Goal: Information Seeking & Learning: Find specific fact

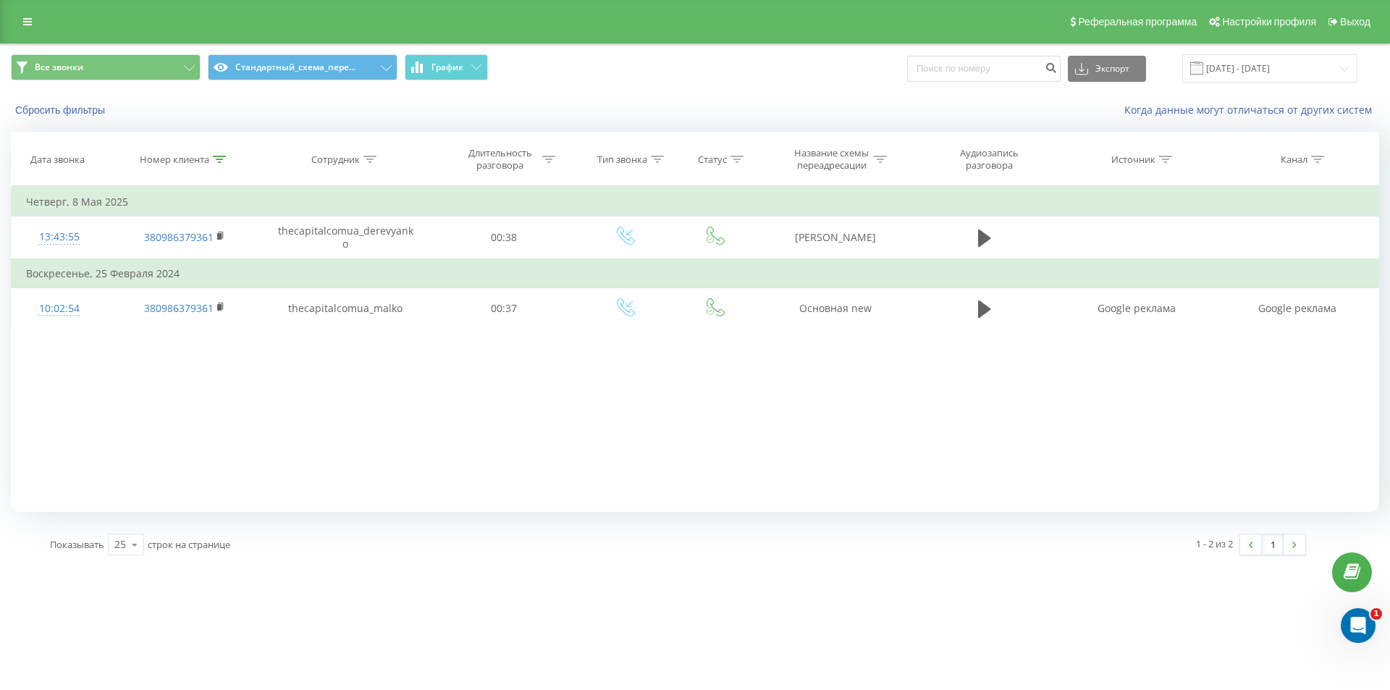
click at [213, 156] on icon at bounding box center [219, 159] width 13 height 7
click at [198, 269] on input "380986379361" at bounding box center [184, 262] width 127 height 25
paste input "672098794"
click at [199, 284] on span "OK" at bounding box center [215, 291] width 41 height 22
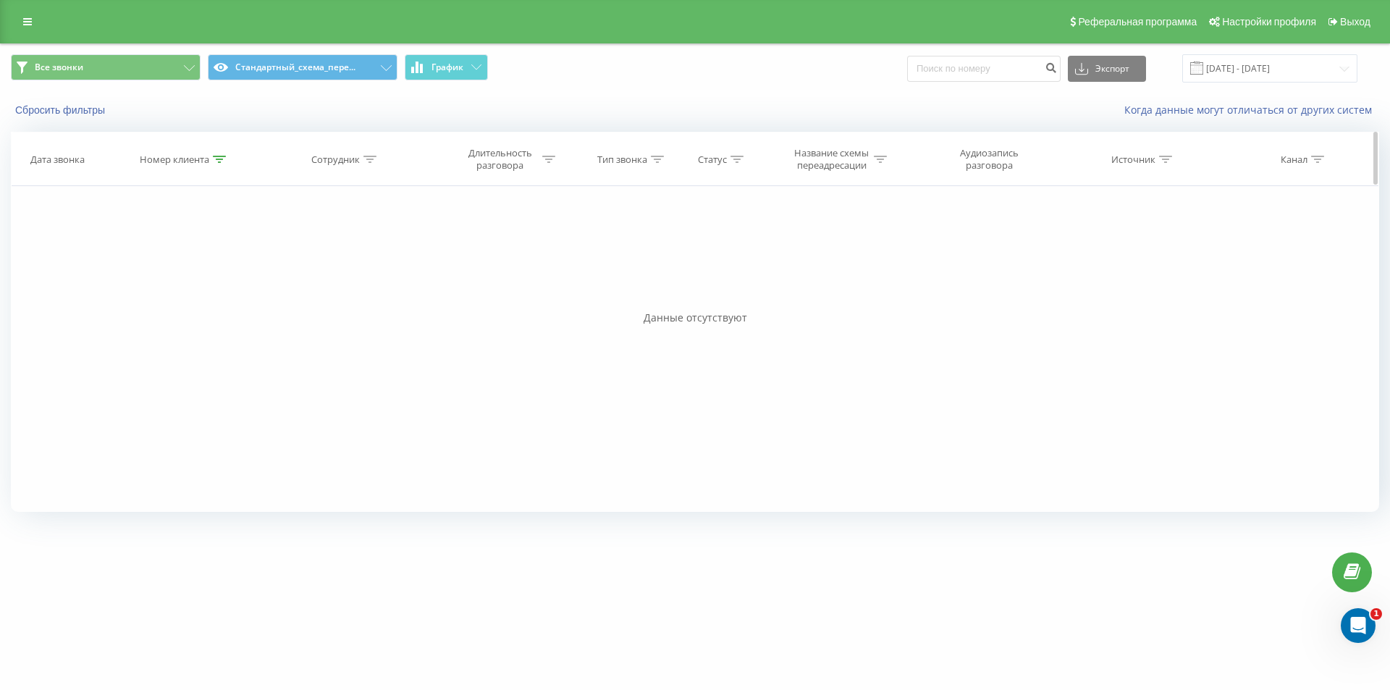
click at [219, 158] on icon at bounding box center [219, 159] width 13 height 7
click at [205, 269] on input "380672098794" at bounding box center [184, 262] width 127 height 25
click at [217, 291] on span "OK" at bounding box center [215, 291] width 41 height 22
click at [223, 156] on icon at bounding box center [219, 159] width 13 height 7
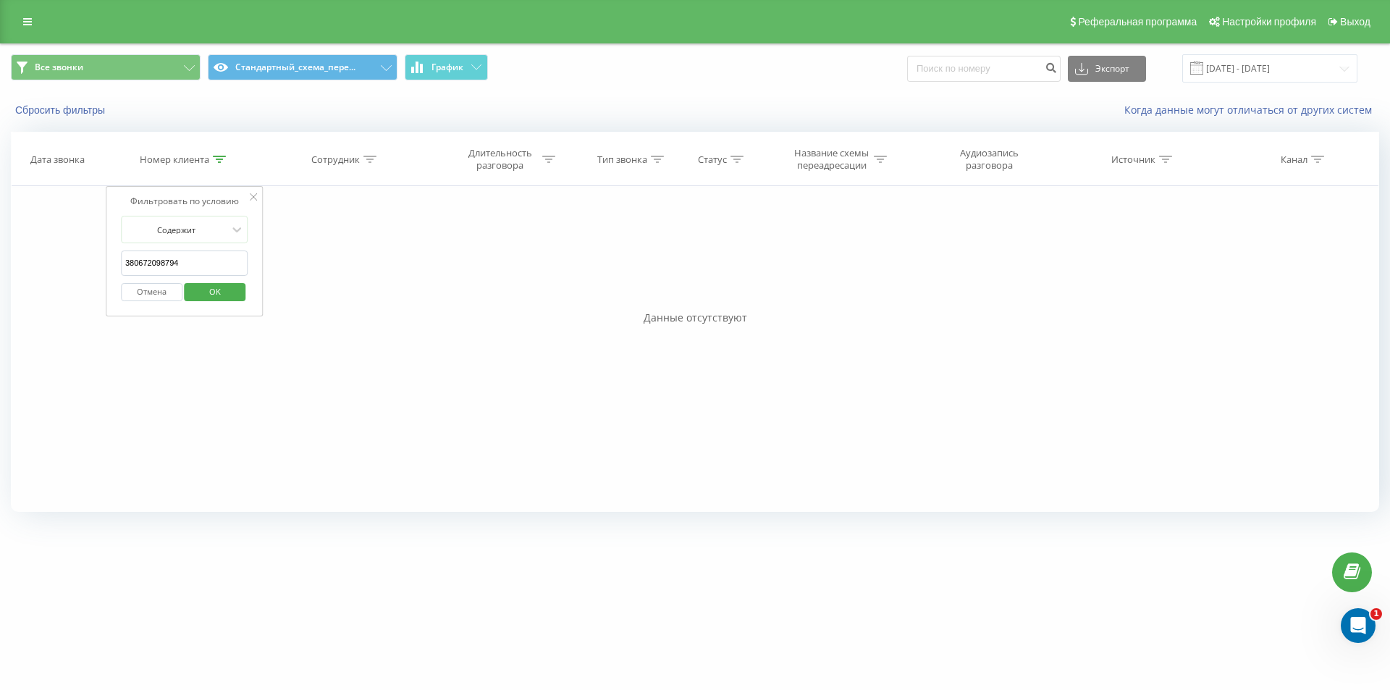
click at [200, 273] on input "380672098794" at bounding box center [184, 262] width 127 height 25
paste input "5213433"
type input "380675213433"
click at [206, 290] on span "OK" at bounding box center [215, 291] width 41 height 22
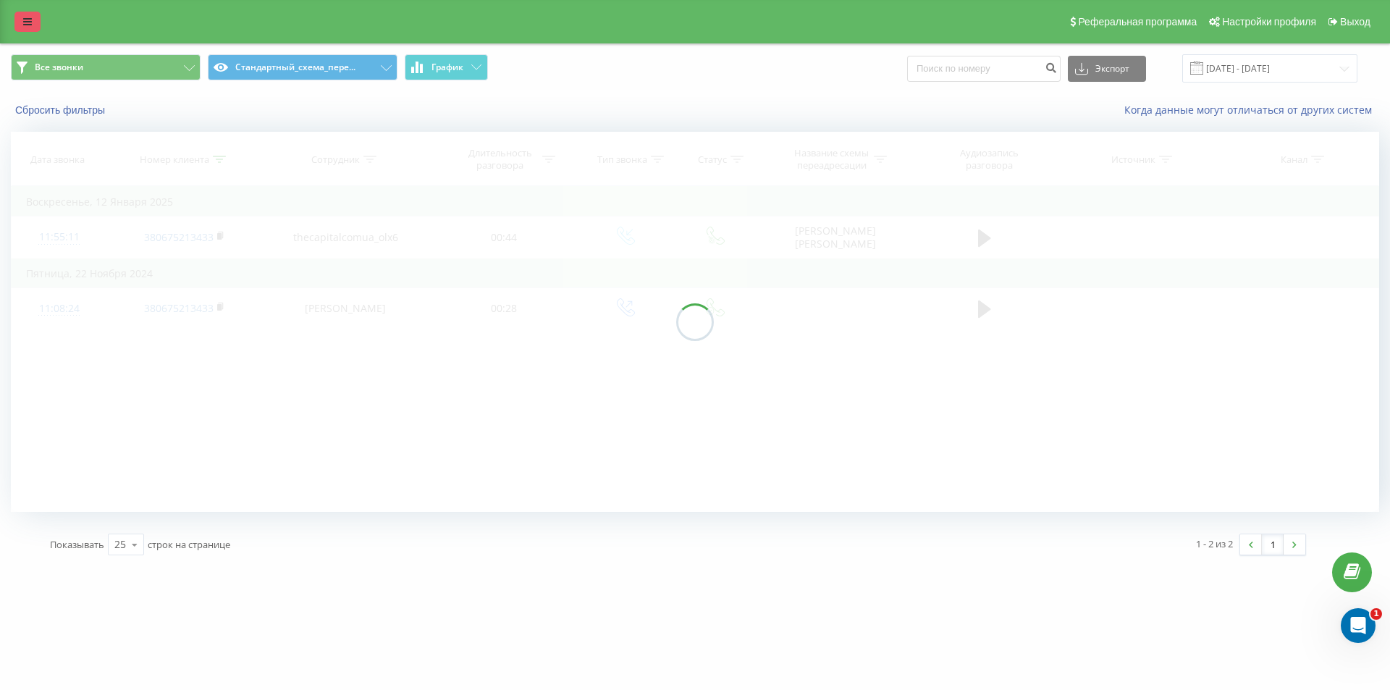
click at [25, 25] on icon at bounding box center [27, 22] width 9 height 10
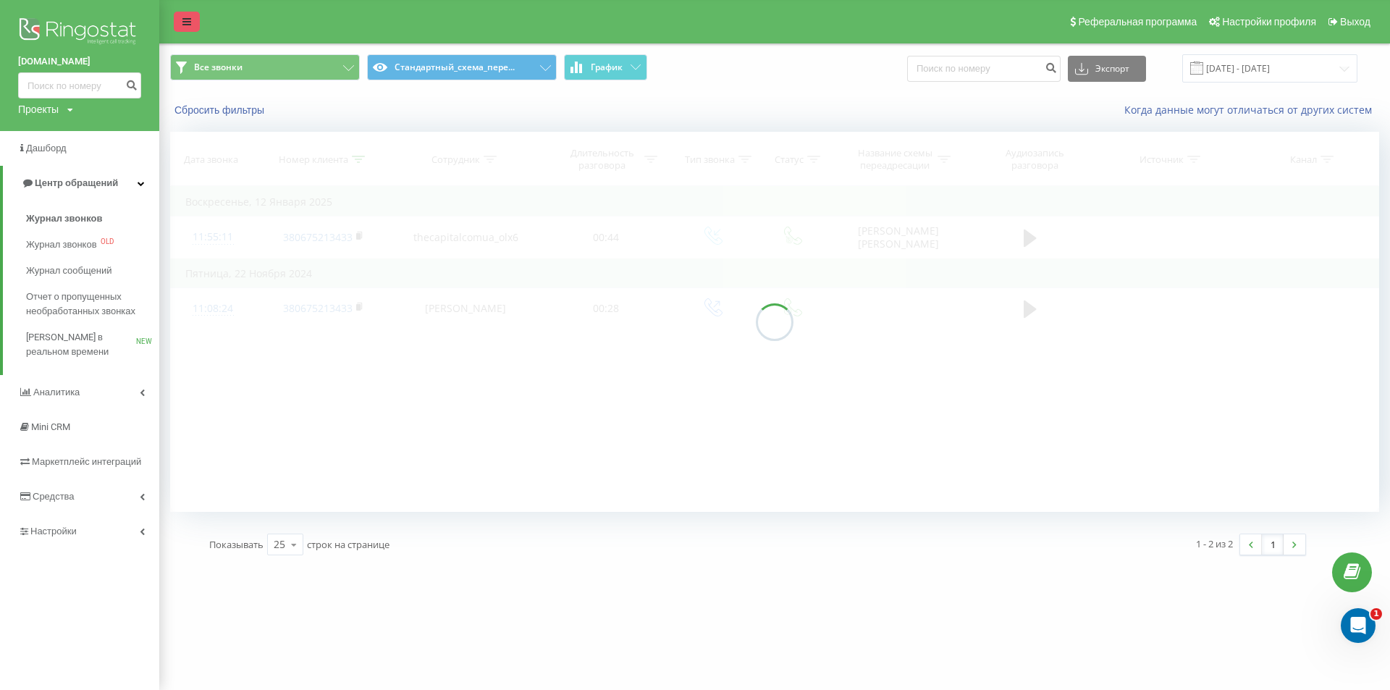
click at [196, 23] on div "Реферальная программа Настройки профиля Выход" at bounding box center [695, 21] width 1390 height 43
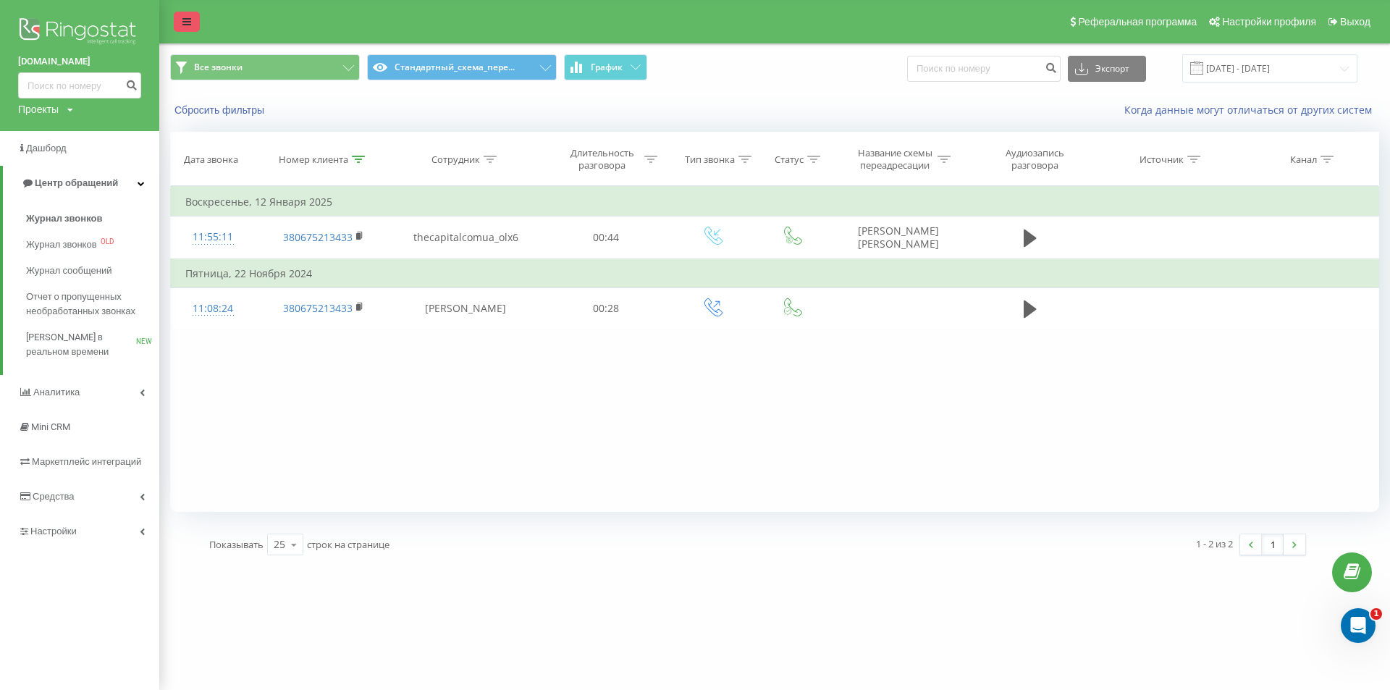
click at [195, 24] on link at bounding box center [187, 22] width 26 height 20
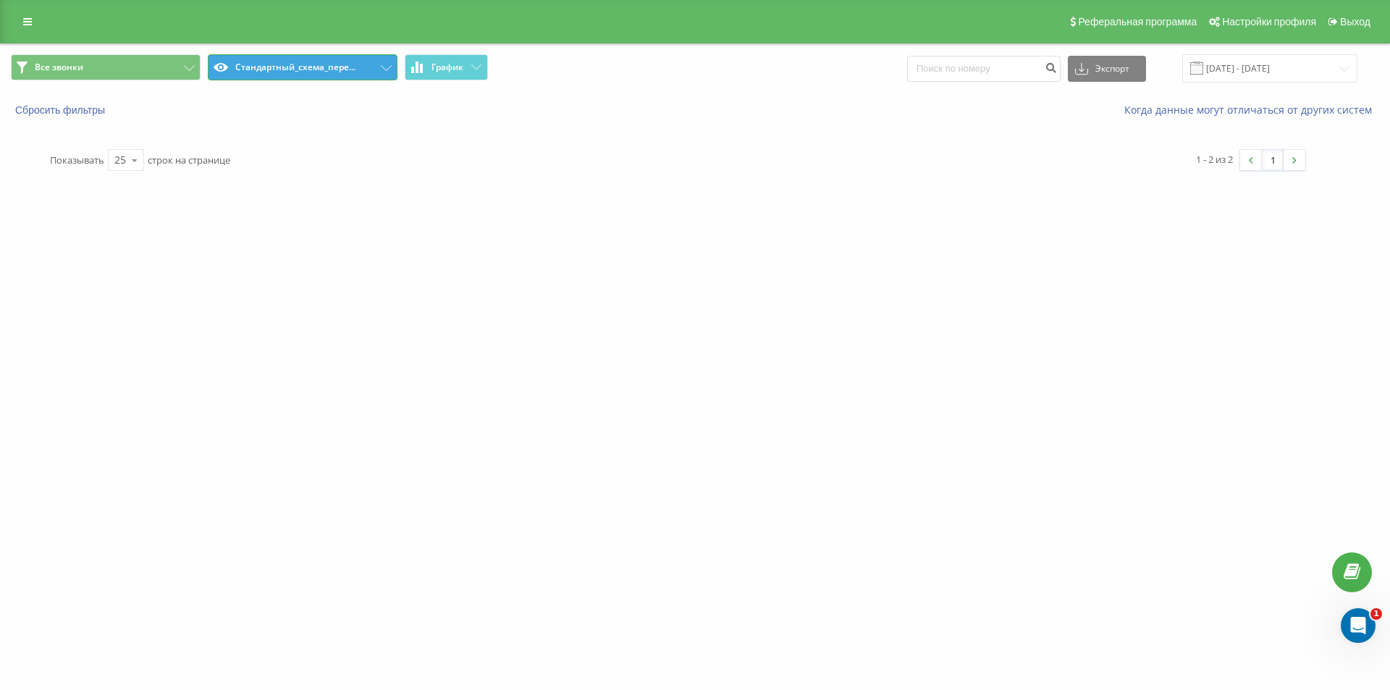
drag, startPoint x: 337, startPoint y: 69, endPoint x: 350, endPoint y: 77, distance: 15.7
click at [337, 69] on button "Стандартный_схема_пере..." at bounding box center [303, 67] width 190 height 26
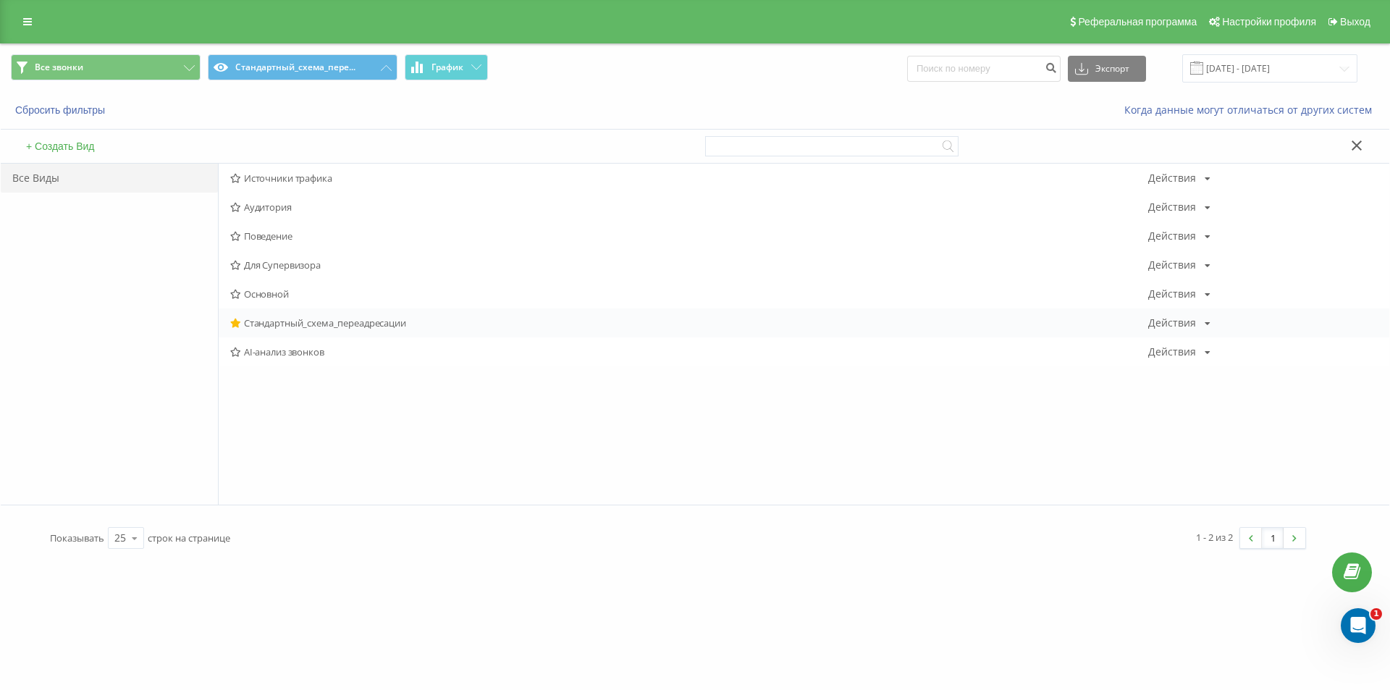
click at [280, 329] on div "Стандартный_схема_переадресации Действия Редактировать Копировать Удалить По ум…" at bounding box center [804, 322] width 1170 height 29
click at [273, 289] on span "Основной" at bounding box center [689, 294] width 918 height 10
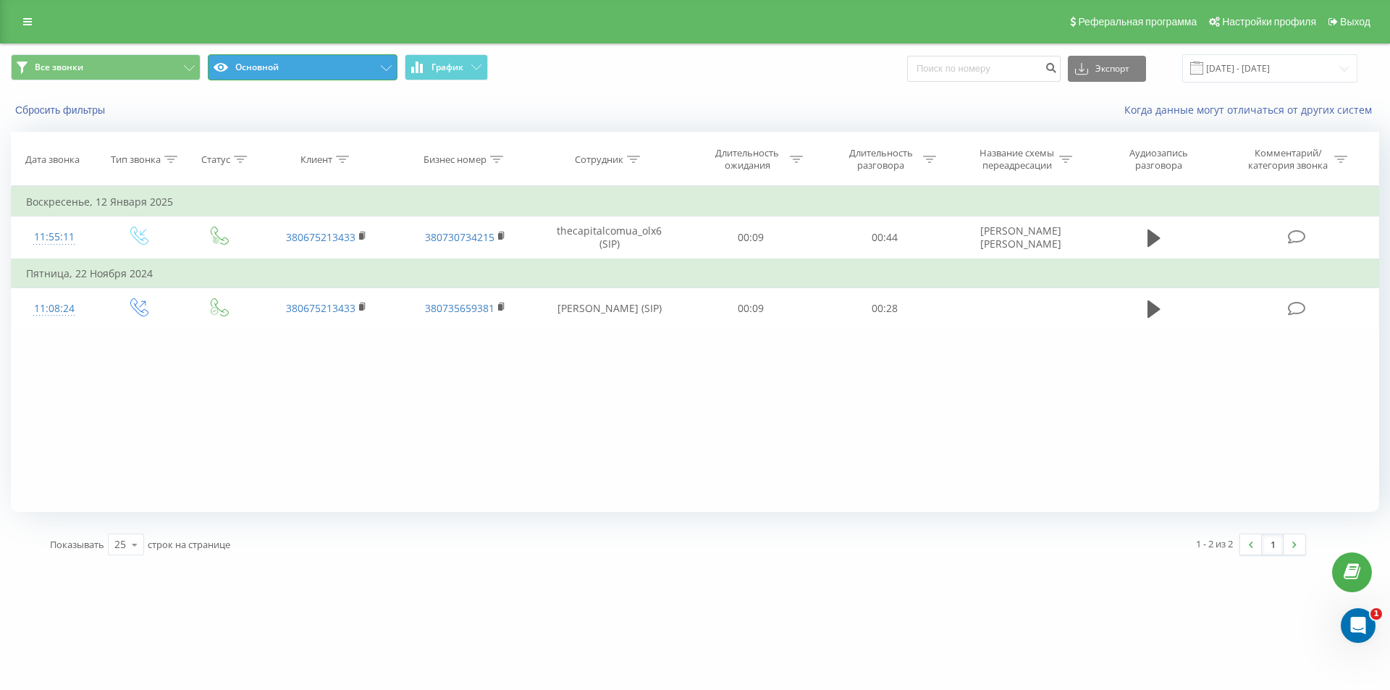
click at [301, 62] on button "Основной" at bounding box center [303, 67] width 190 height 26
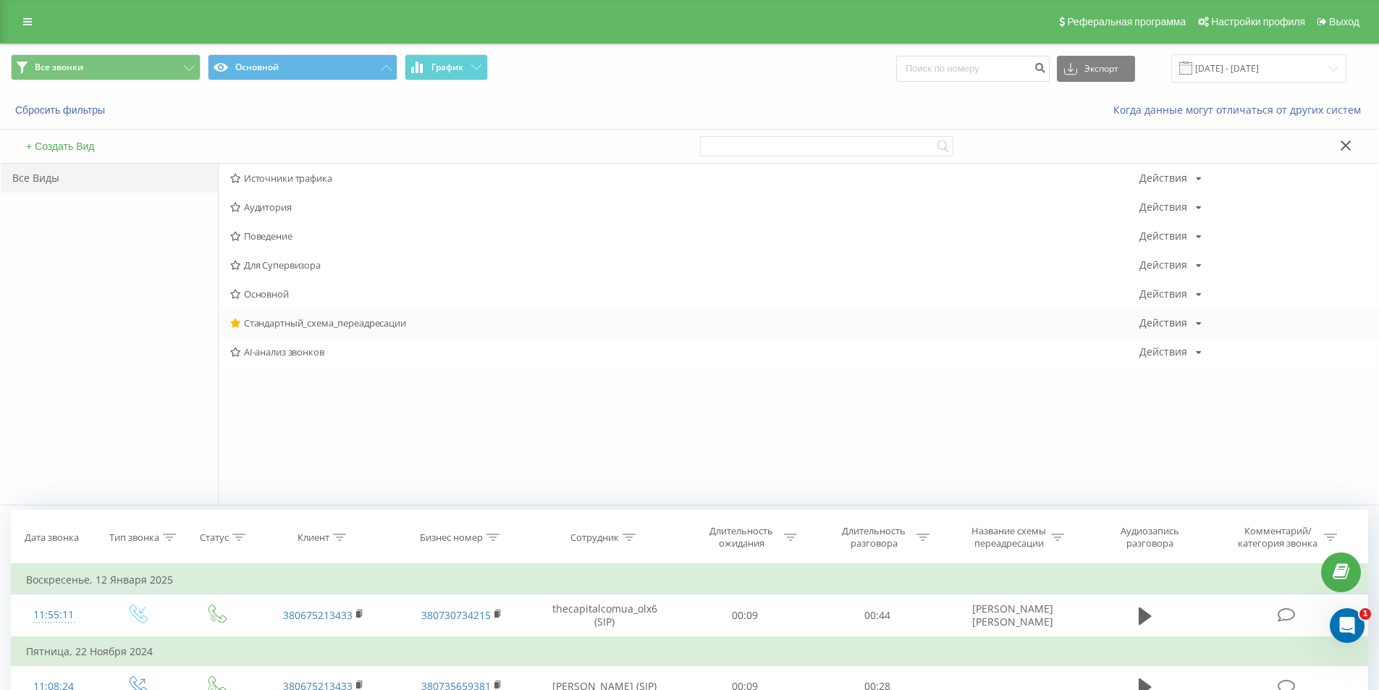
click at [272, 328] on span "Стандартный_схема_переадресации" at bounding box center [684, 323] width 909 height 10
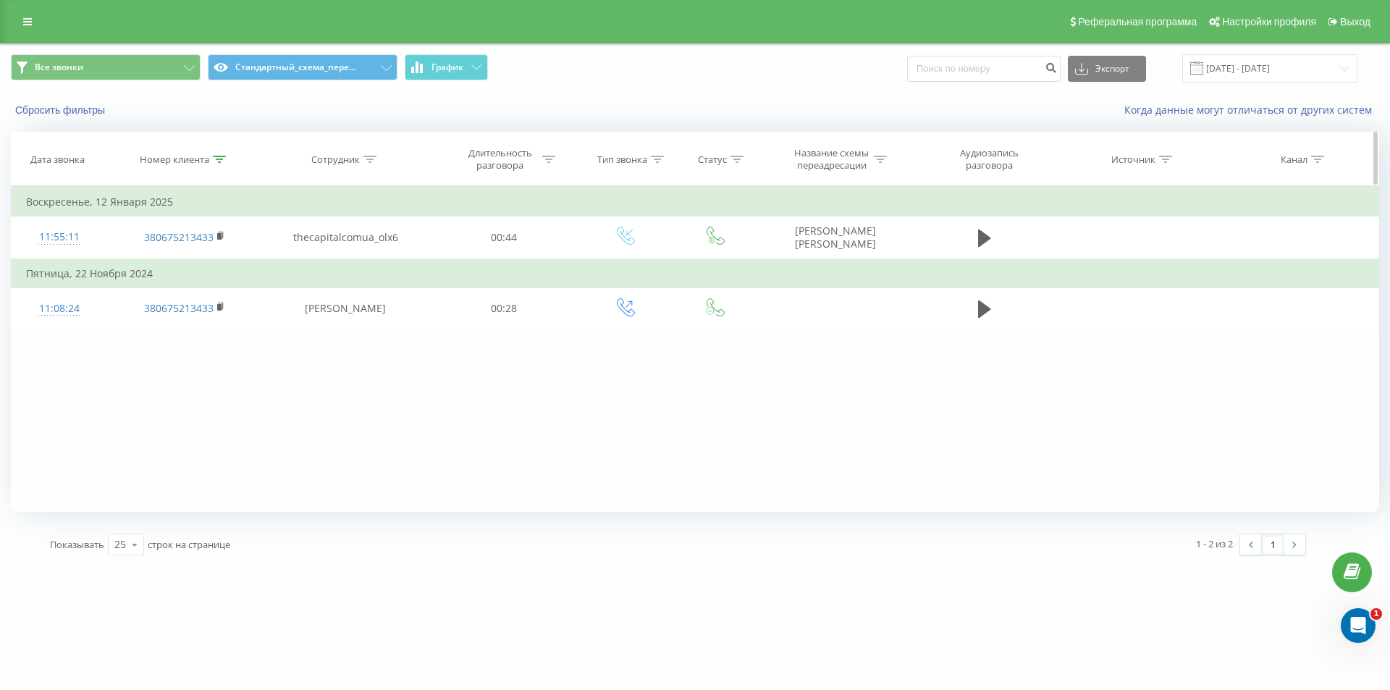
click at [217, 151] on th "Номер клиента" at bounding box center [183, 159] width 155 height 54
click at [219, 157] on icon at bounding box center [219, 159] width 13 height 7
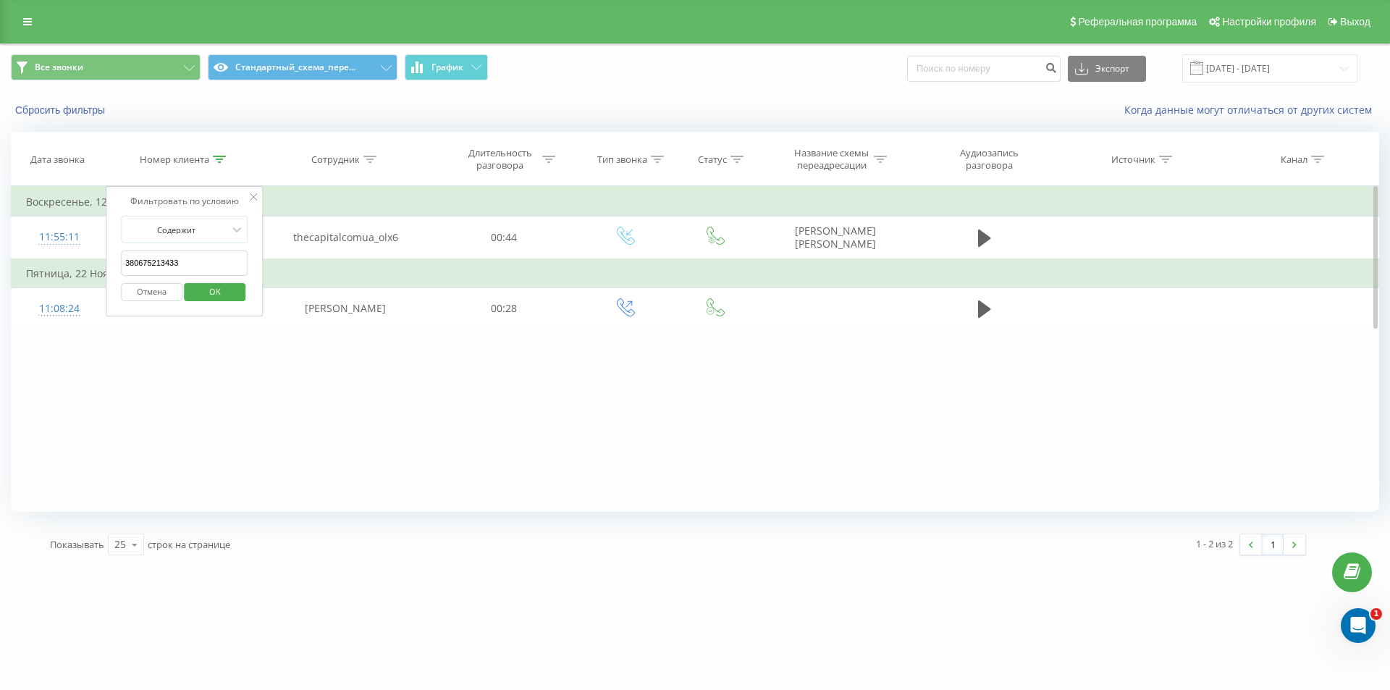
click at [179, 268] on input "380675213433" at bounding box center [184, 262] width 127 height 25
click at [180, 267] on input "380675213433" at bounding box center [184, 262] width 127 height 25
paste input "6768939"
click at [206, 286] on span "OK" at bounding box center [215, 291] width 41 height 22
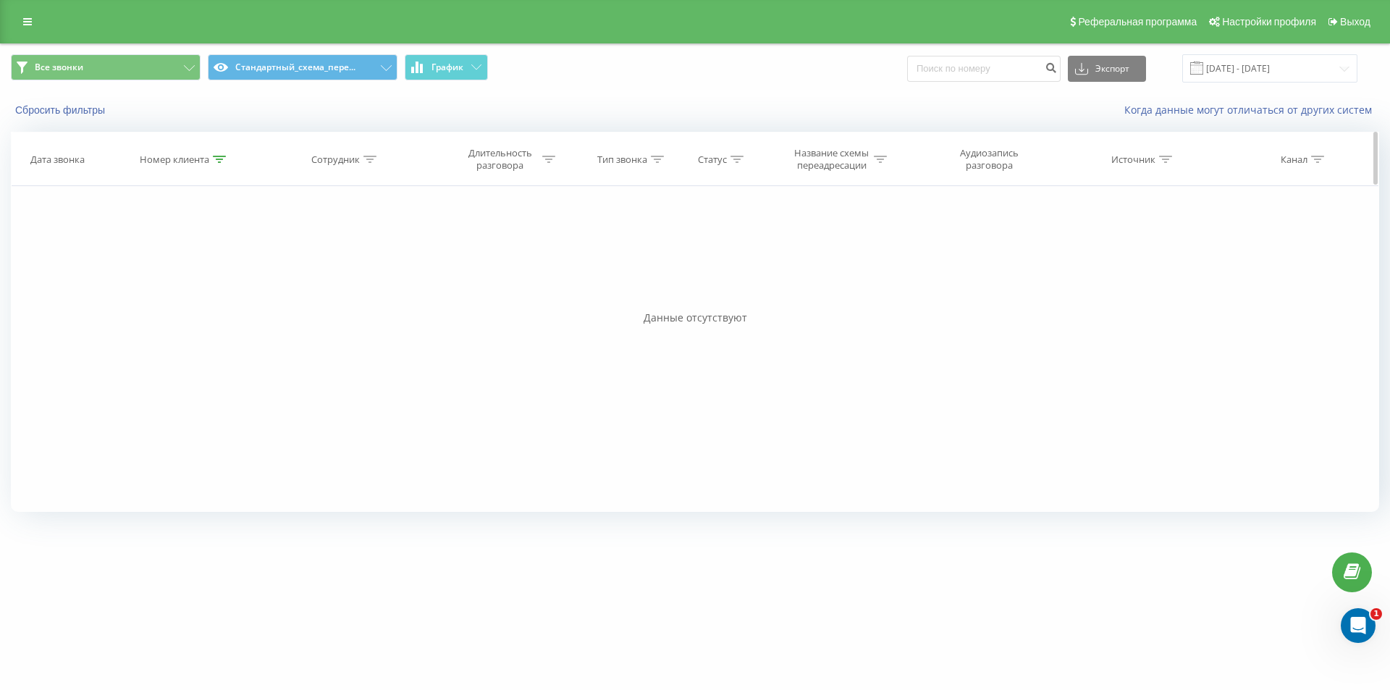
click at [220, 158] on icon at bounding box center [219, 159] width 13 height 7
click at [211, 258] on input "380667689393" at bounding box center [184, 262] width 127 height 25
paste input "76204441"
drag, startPoint x: 225, startPoint y: 291, endPoint x: 177, endPoint y: 154, distance: 144.9
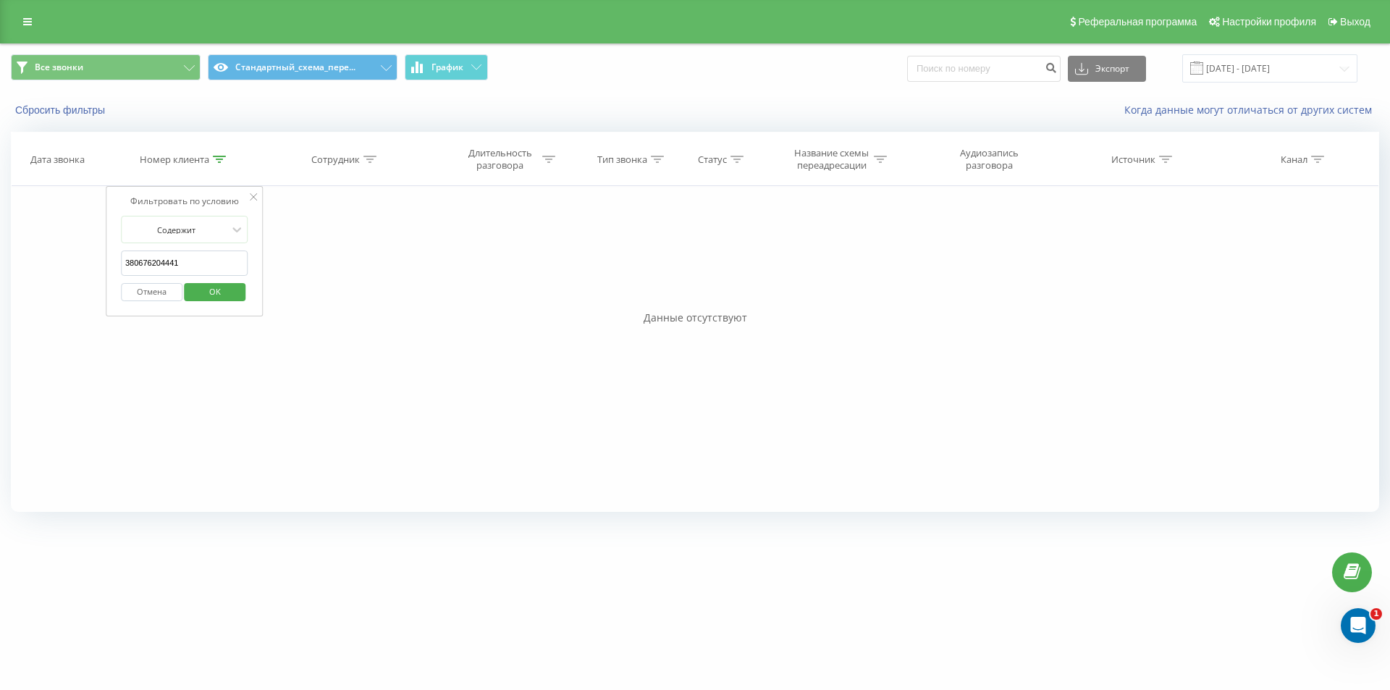
click at [226, 291] on span "OK" at bounding box center [215, 291] width 41 height 22
drag, startPoint x: 219, startPoint y: 150, endPoint x: 216, endPoint y: 161, distance: 11.4
click at [216, 158] on th "Номер клиента" at bounding box center [183, 159] width 155 height 54
click at [216, 161] on icon at bounding box center [219, 159] width 13 height 7
click at [203, 250] on form "Содержит 380676204441 Отмена OK" at bounding box center [184, 262] width 127 height 93
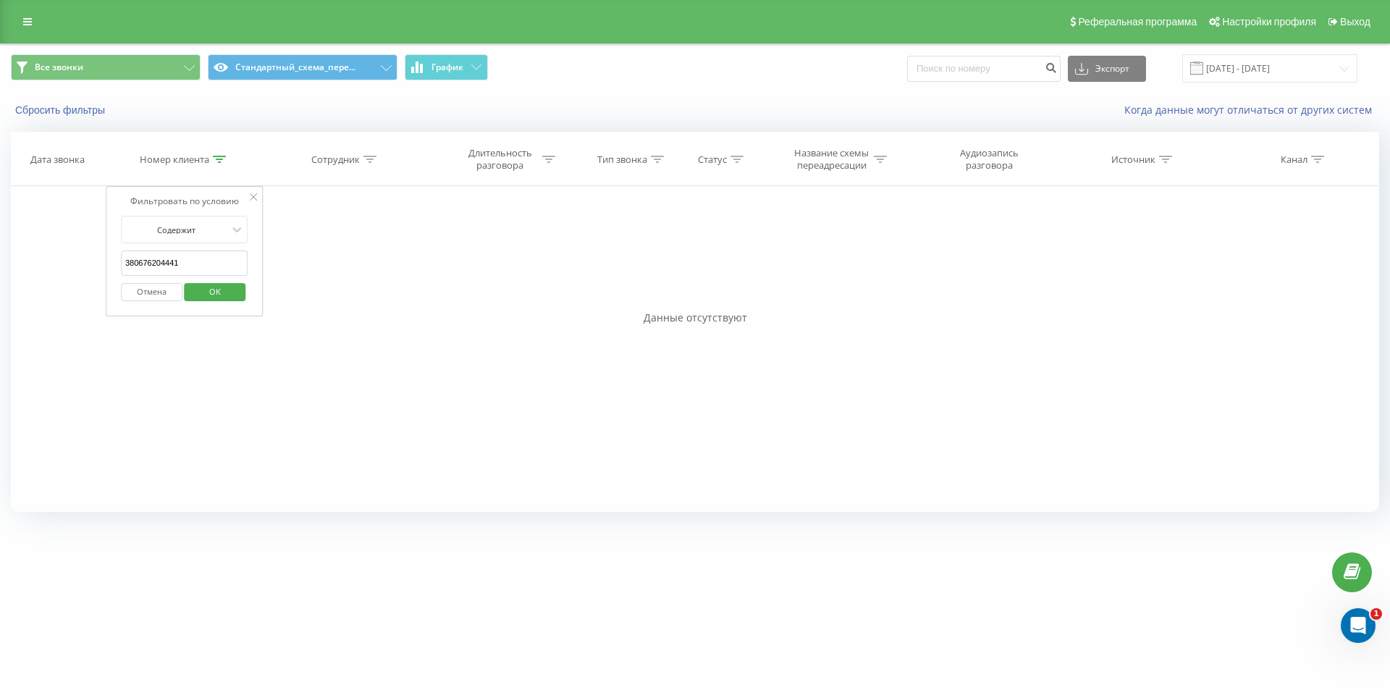
click at [202, 262] on input "380676204441" at bounding box center [184, 262] width 127 height 25
drag, startPoint x: 215, startPoint y: 301, endPoint x: 193, endPoint y: 175, distance: 127.9
click at [214, 301] on span "OK" at bounding box center [215, 291] width 41 height 22
click at [214, 162] on icon at bounding box center [219, 159] width 13 height 7
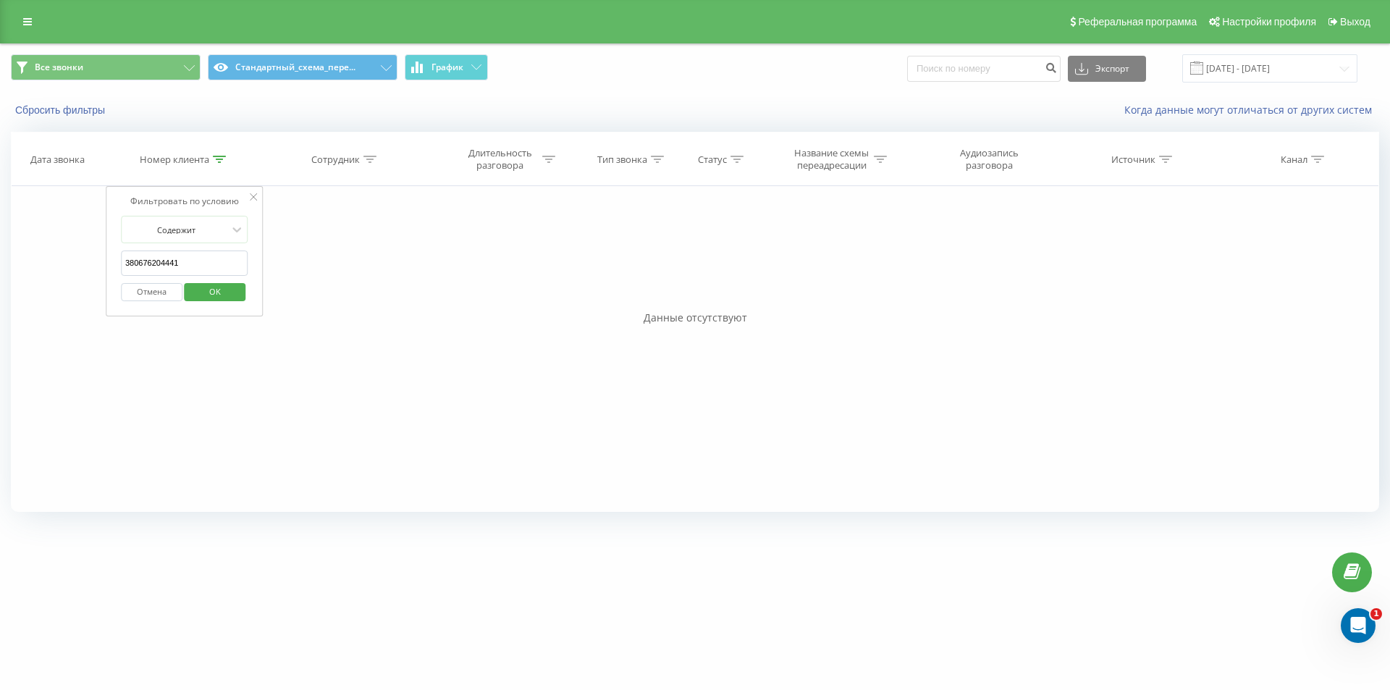
click at [201, 266] on input "380676204441" at bounding box center [184, 262] width 127 height 25
paste input "507097399"
click at [213, 290] on span "OK" at bounding box center [215, 291] width 41 height 22
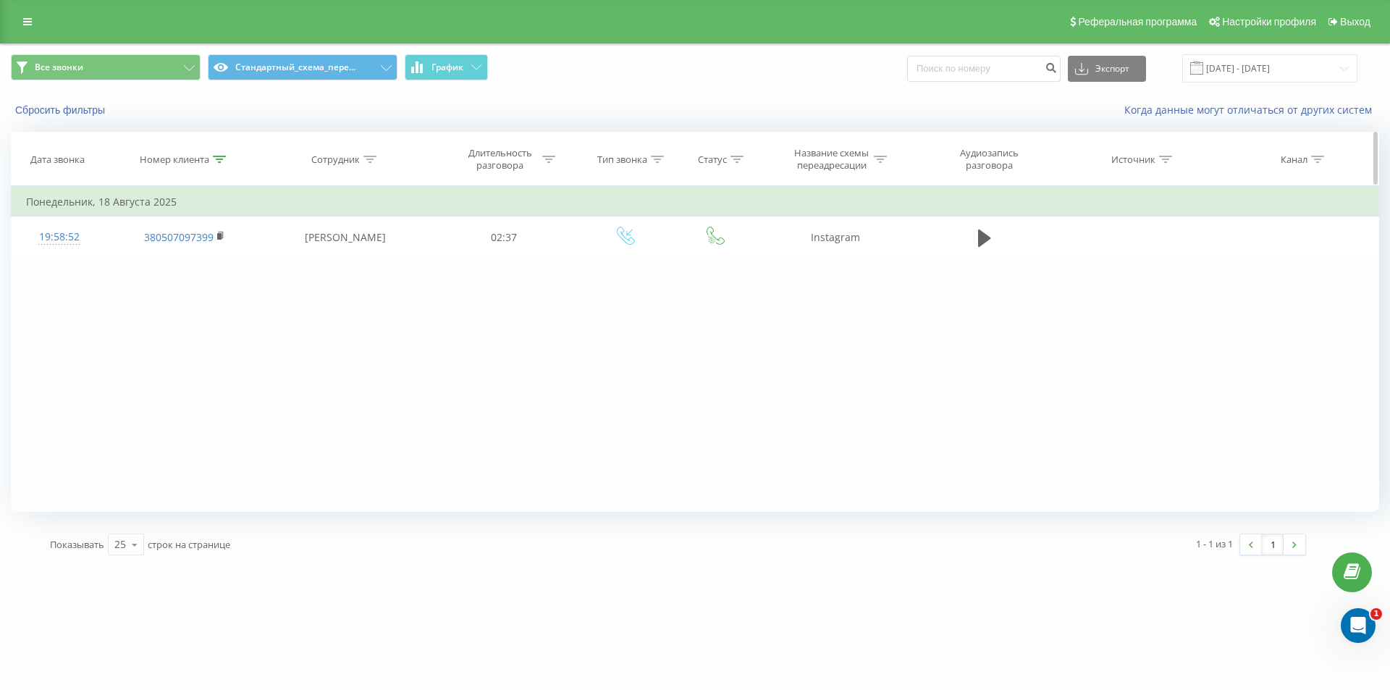
click at [220, 161] on icon at bounding box center [219, 159] width 13 height 7
click at [198, 271] on input "380507097399" at bounding box center [184, 262] width 127 height 25
paste input "971344858"
click at [203, 289] on span "OK" at bounding box center [215, 291] width 41 height 22
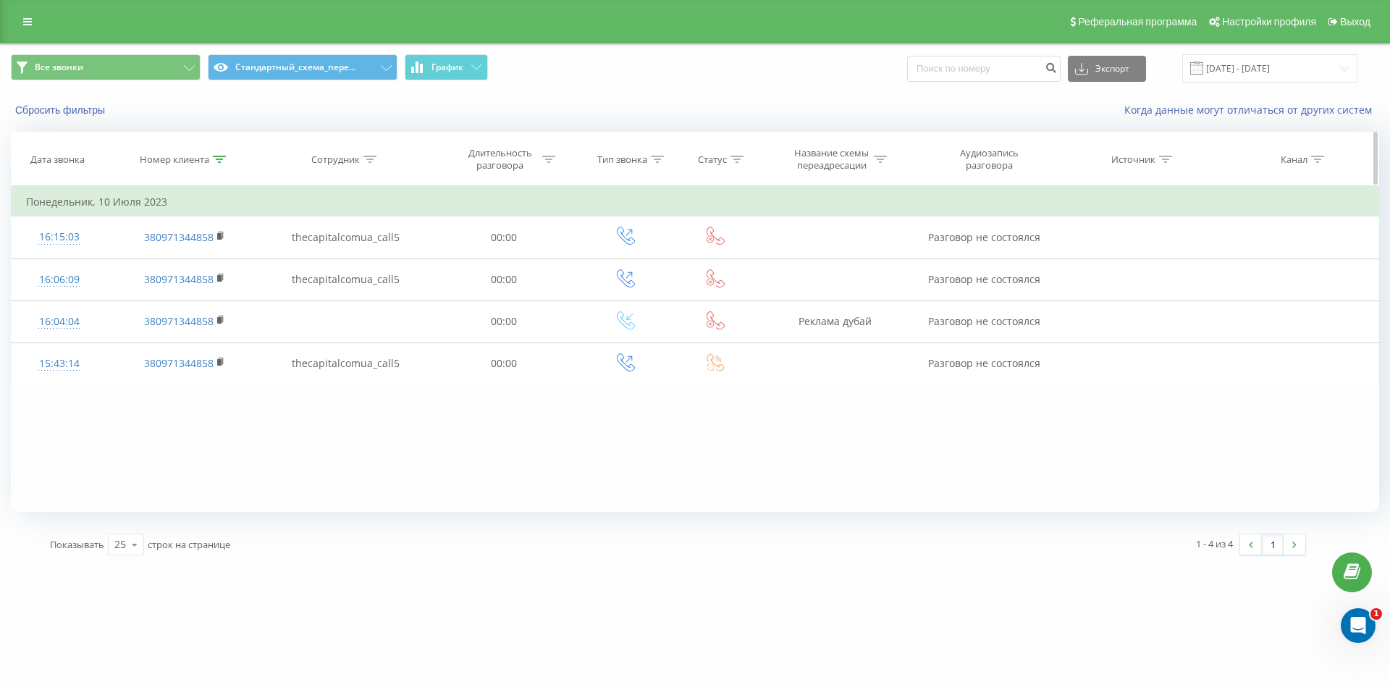
click at [220, 154] on div at bounding box center [219, 159] width 13 height 12
click at [227, 259] on input "380971344858" at bounding box center [184, 262] width 127 height 25
drag, startPoint x: 227, startPoint y: 259, endPoint x: 225, endPoint y: 277, distance: 18.2
click at [227, 260] on input "380971344858" at bounding box center [184, 262] width 127 height 25
paste input "674584381"
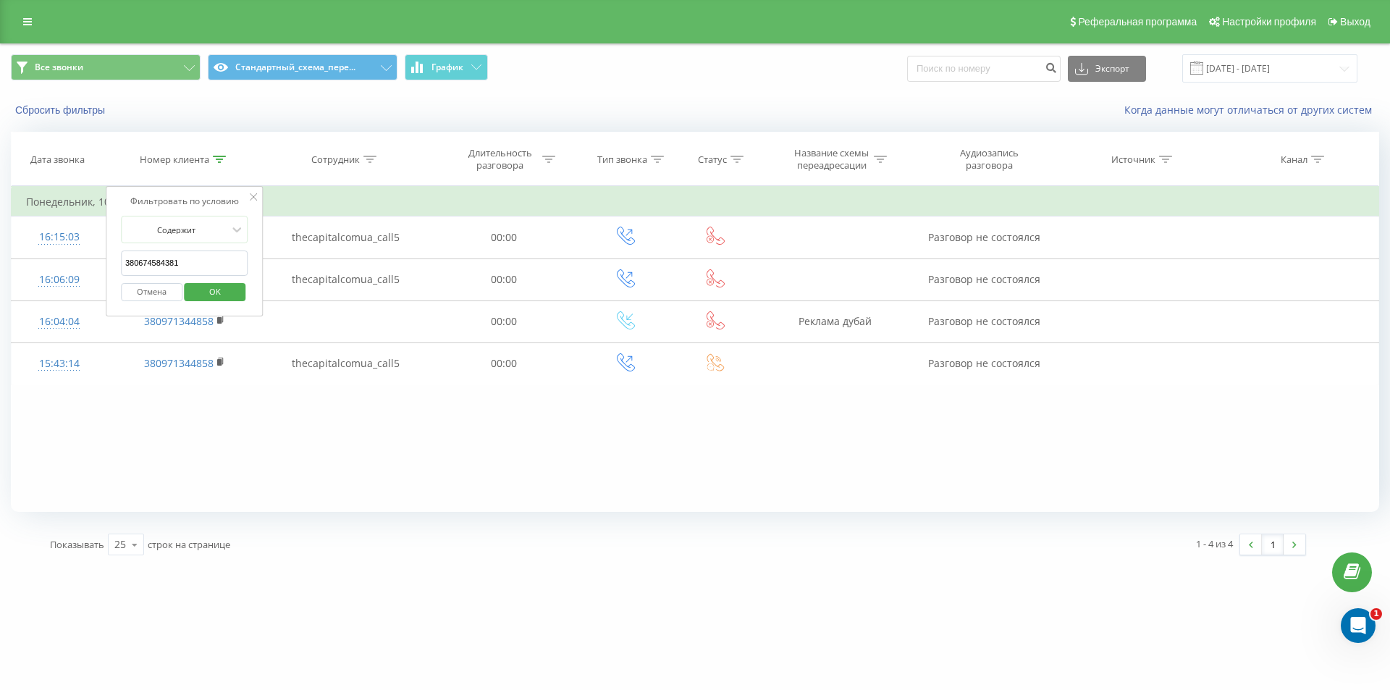
click at [221, 285] on span "OK" at bounding box center [215, 291] width 41 height 22
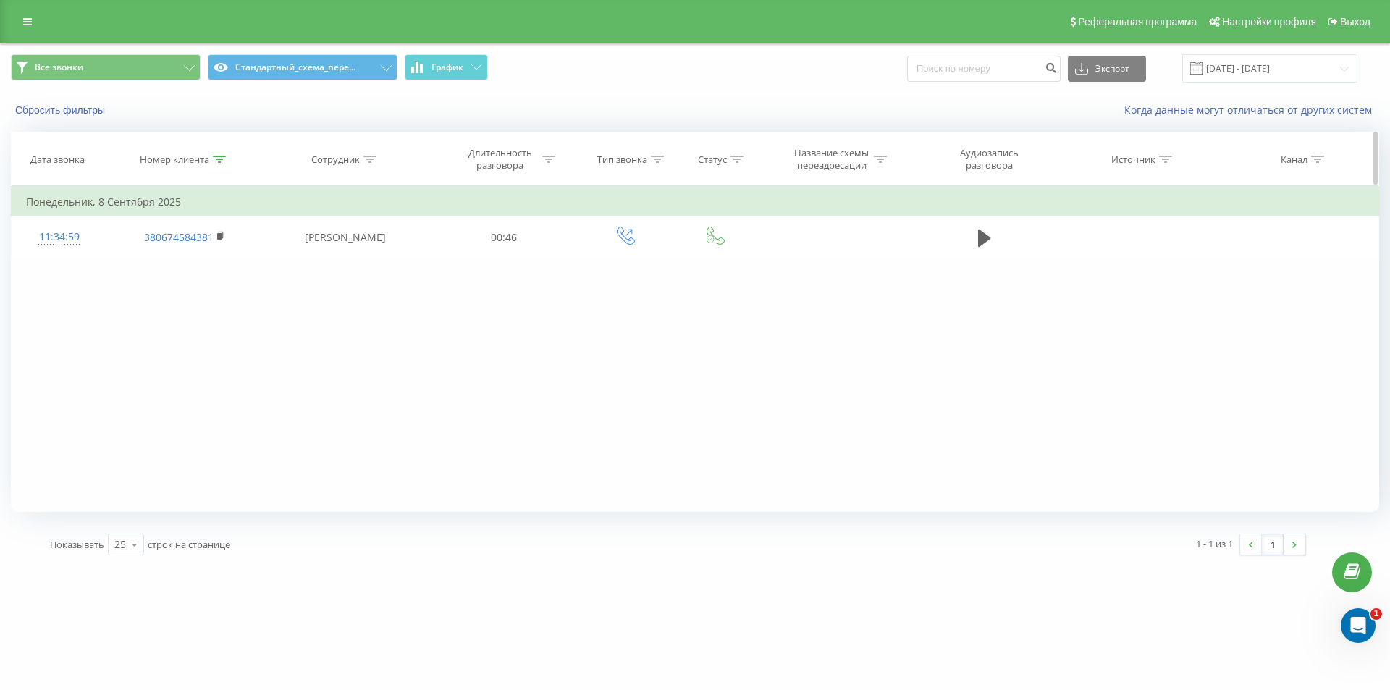
click at [219, 156] on icon at bounding box center [219, 159] width 13 height 7
click at [216, 256] on input "380674584381" at bounding box center [184, 262] width 127 height 25
paste input "65468654"
type input "380665468654"
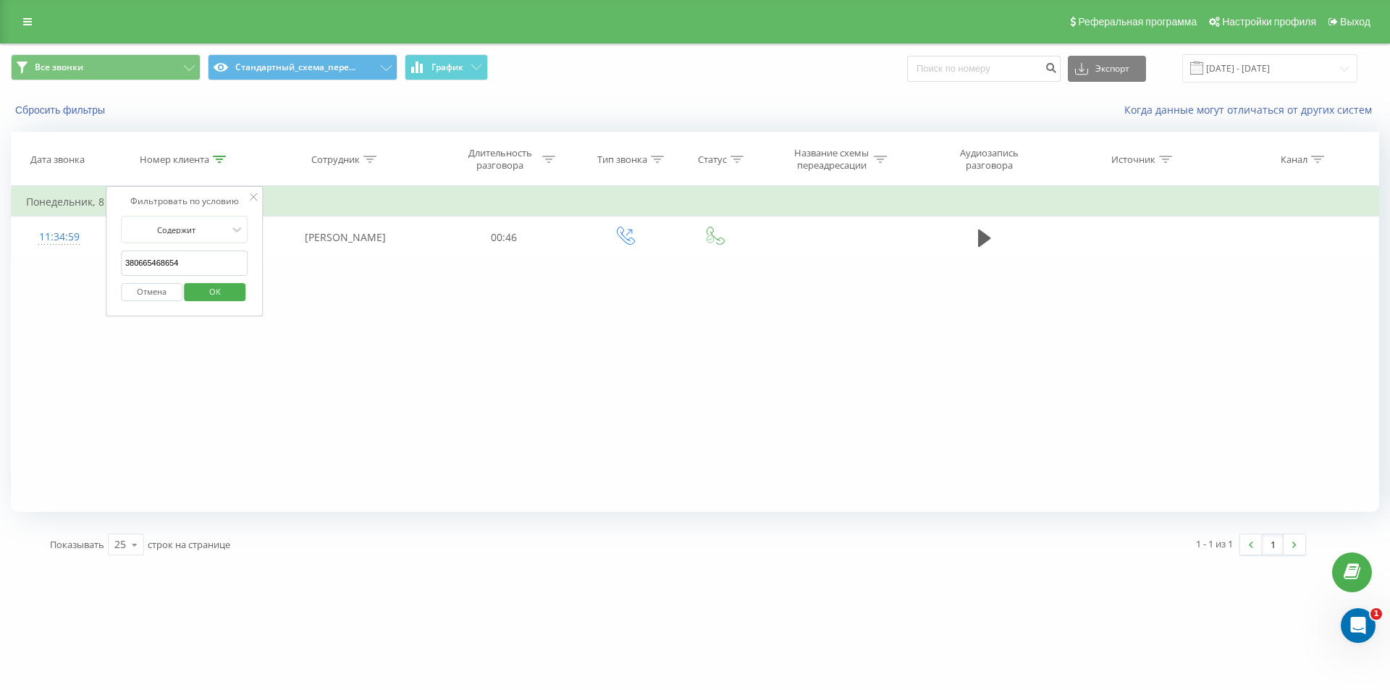
click at [217, 285] on span "OK" at bounding box center [215, 291] width 41 height 22
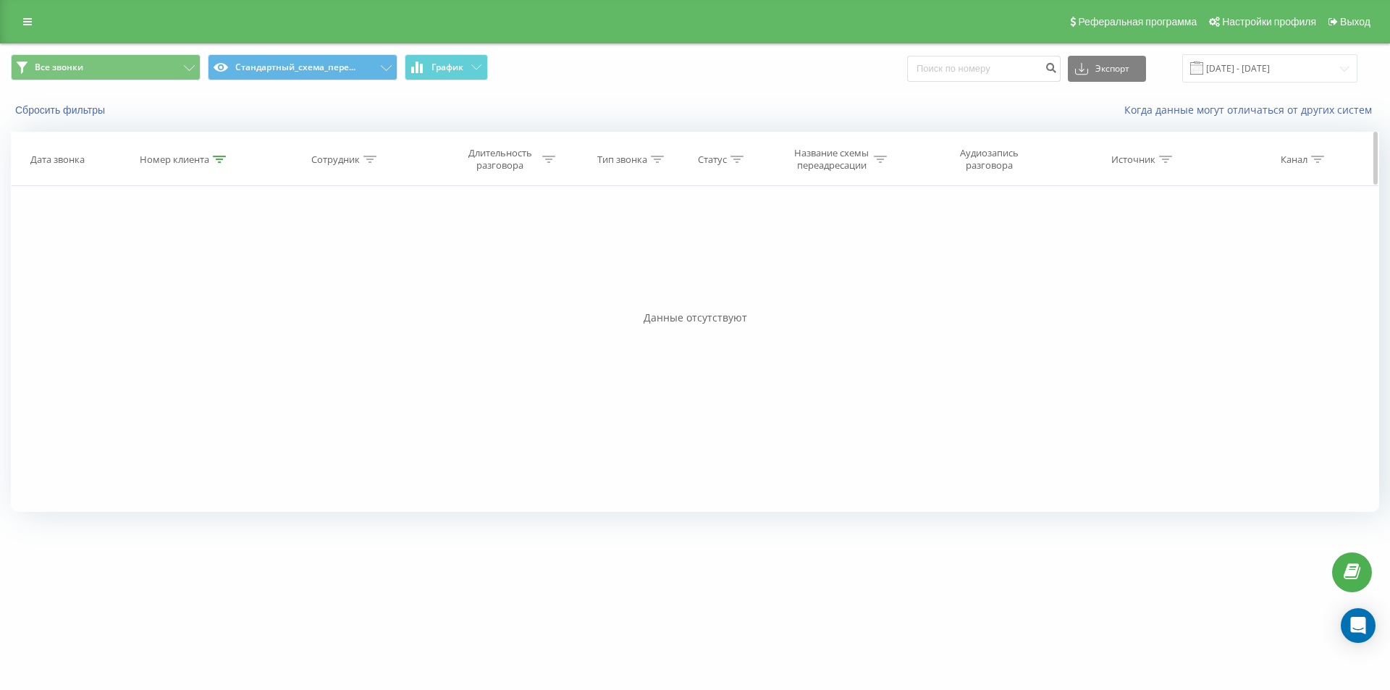
drag, startPoint x: 219, startPoint y: 161, endPoint x: 218, endPoint y: 177, distance: 16.0
click at [219, 161] on icon at bounding box center [219, 159] width 13 height 7
click at [224, 263] on input "380986379361" at bounding box center [184, 262] width 127 height 25
paste input "672098794"
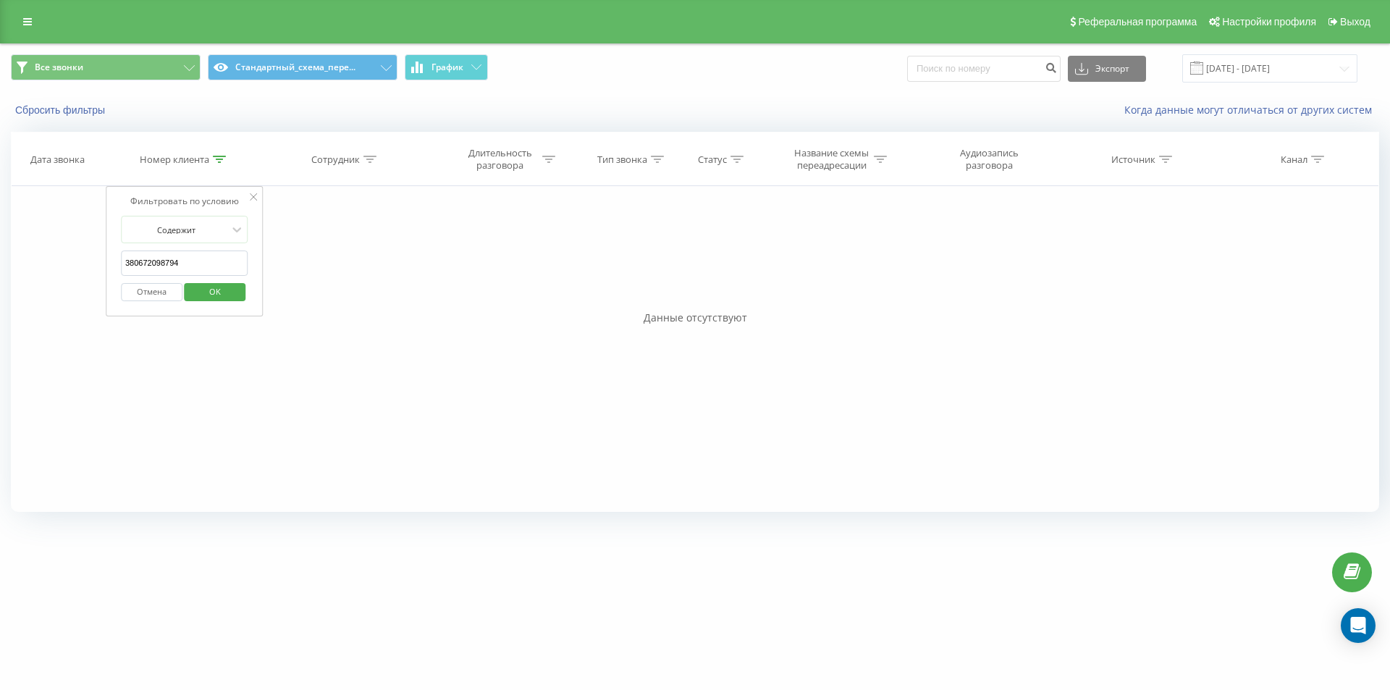
drag, startPoint x: 219, startPoint y: 287, endPoint x: 309, endPoint y: 114, distance: 195.9
click at [219, 286] on span "OK" at bounding box center [215, 291] width 41 height 22
click at [216, 157] on icon at bounding box center [219, 159] width 13 height 7
click at [219, 248] on form "Содержит 380672098794 Отмена OK" at bounding box center [184, 262] width 127 height 93
click at [216, 253] on input "380672098794" at bounding box center [184, 262] width 127 height 25
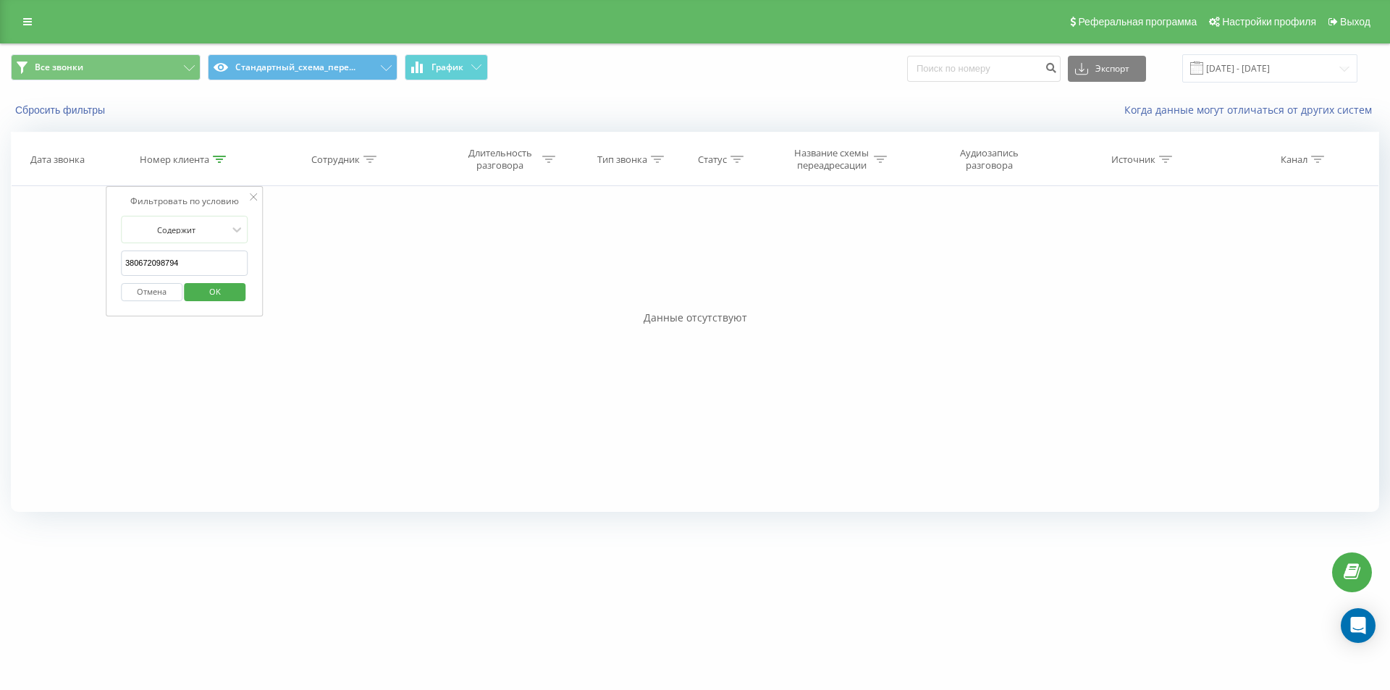
click at [216, 253] on input "380672098794" at bounding box center [184, 262] width 127 height 25
paste input "5213433"
click at [211, 292] on span "OK" at bounding box center [215, 291] width 41 height 22
click at [29, 28] on link at bounding box center [27, 22] width 26 height 20
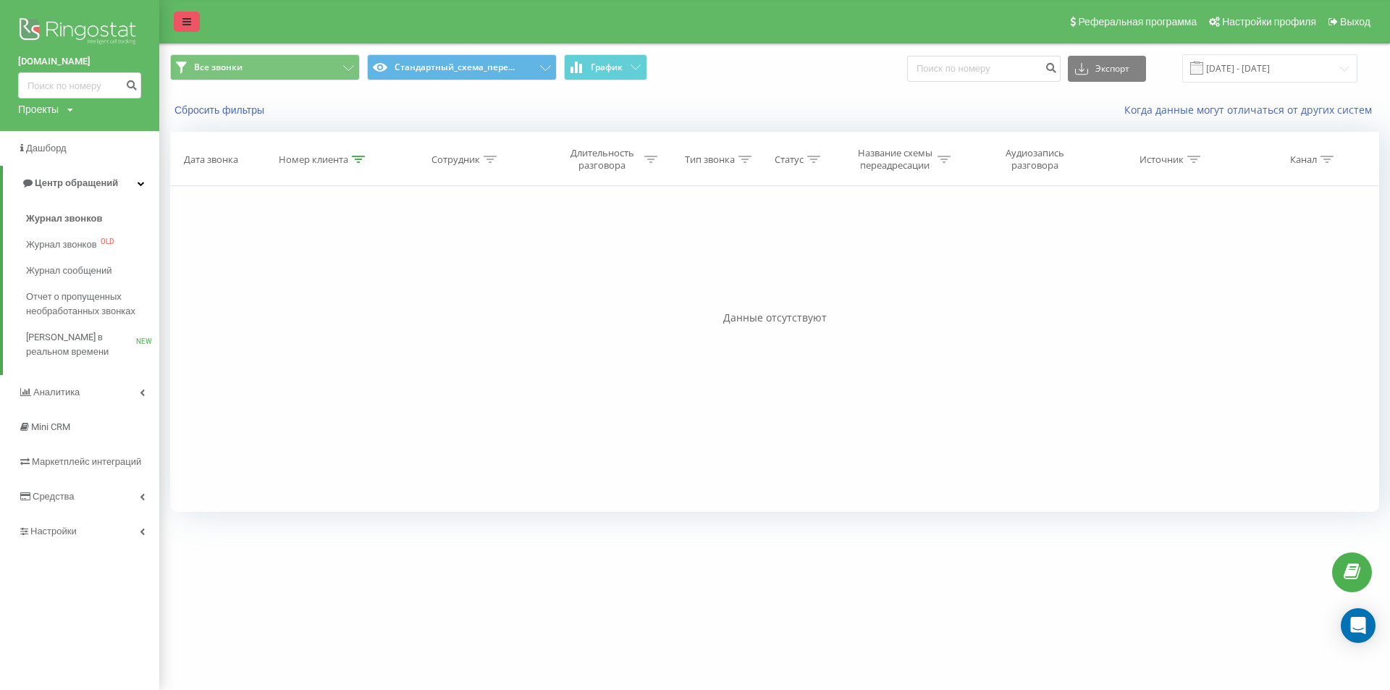
drag, startPoint x: 172, startPoint y: 21, endPoint x: 180, endPoint y: 21, distance: 8.0
click at [174, 21] on div "Реферальная программа Настройки профиля Выход" at bounding box center [695, 21] width 1390 height 43
click at [184, 20] on icon at bounding box center [186, 22] width 9 height 10
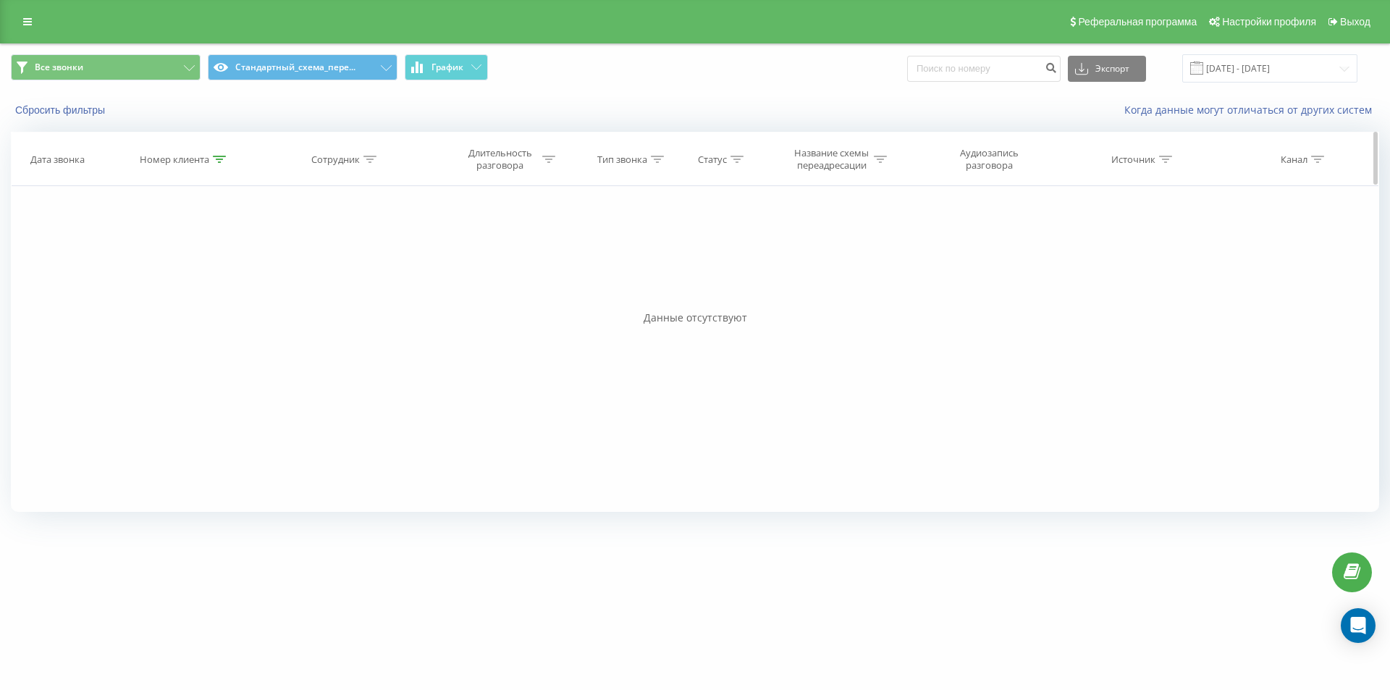
click at [226, 158] on icon at bounding box center [219, 159] width 13 height 7
click at [210, 279] on div "Отмена OK" at bounding box center [184, 292] width 127 height 33
click at [208, 269] on input "380675213433" at bounding box center [184, 262] width 127 height 25
paste input "6768939"
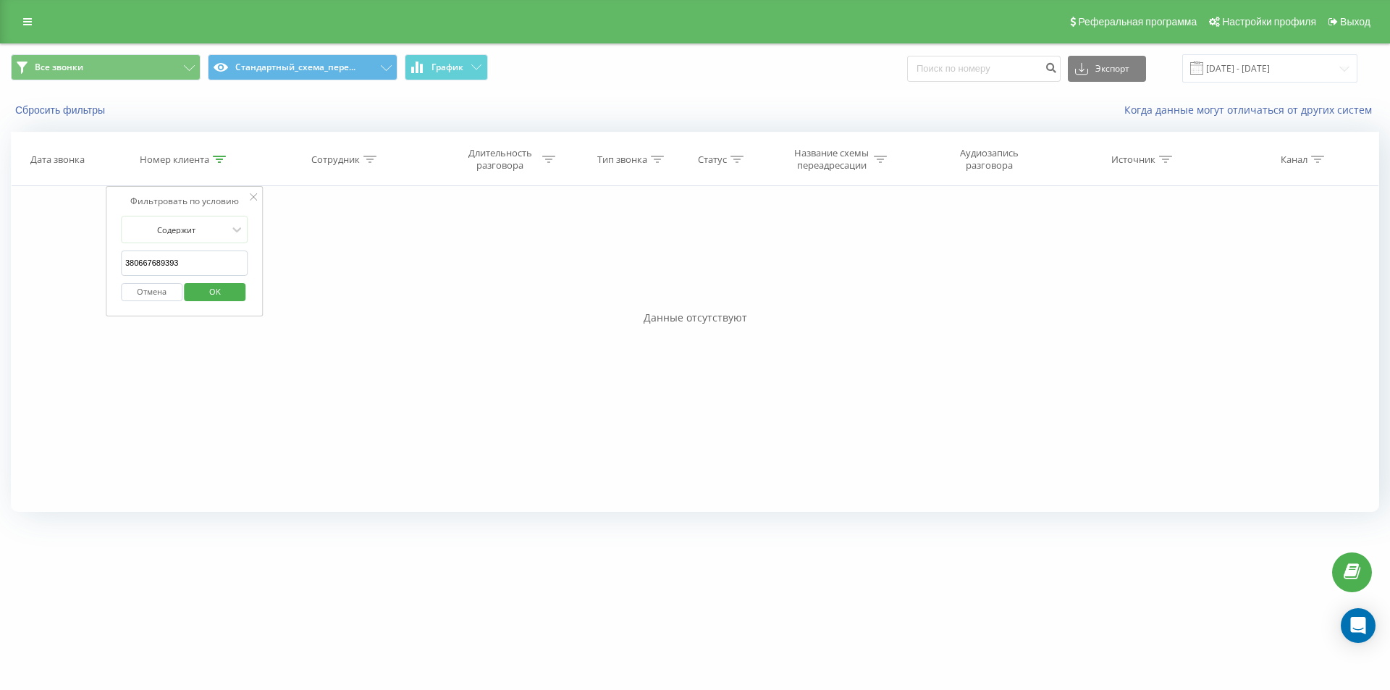
click at [215, 297] on span "OK" at bounding box center [215, 291] width 41 height 22
click at [220, 151] on th "Номер клиента" at bounding box center [183, 159] width 155 height 54
click at [223, 161] on icon at bounding box center [219, 159] width 13 height 7
click at [219, 264] on input "380667689393" at bounding box center [184, 262] width 127 height 25
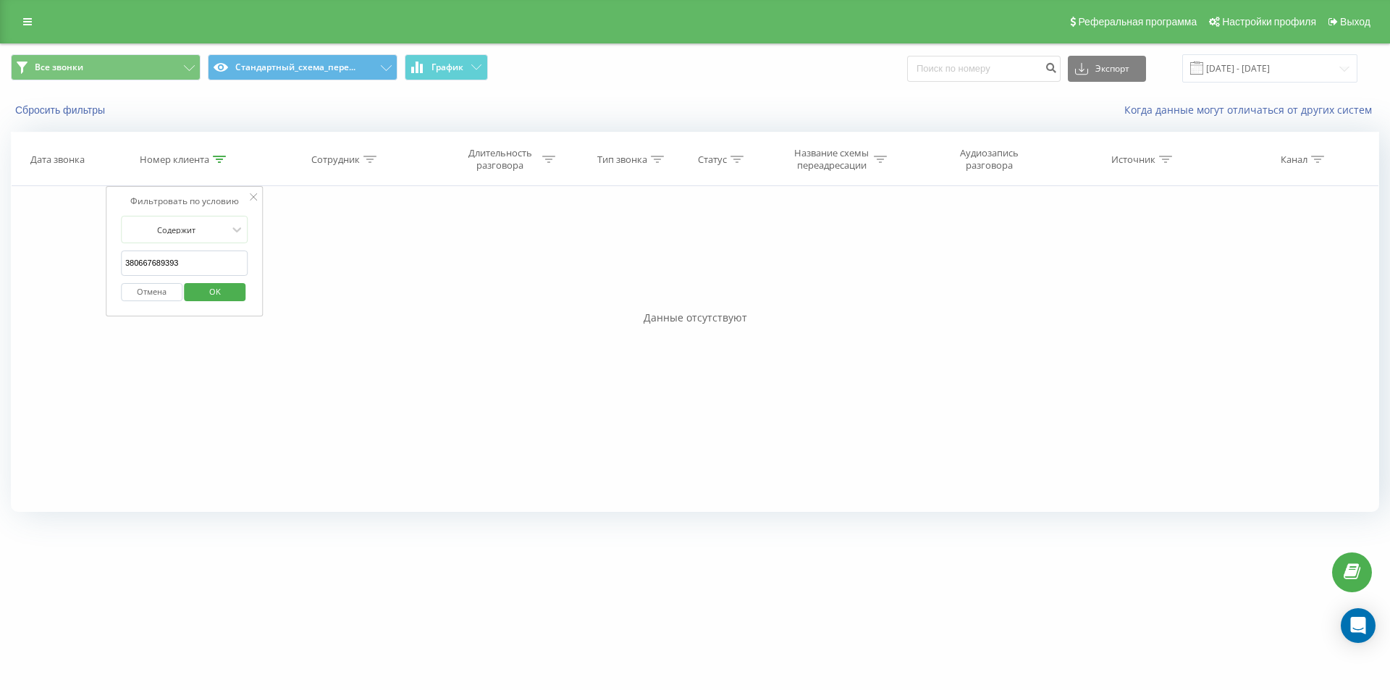
paste input "76204441"
click at [223, 287] on span "OK" at bounding box center [215, 291] width 41 height 22
click at [218, 154] on div at bounding box center [219, 159] width 13 height 12
click at [197, 266] on input "380676204441" at bounding box center [184, 262] width 127 height 25
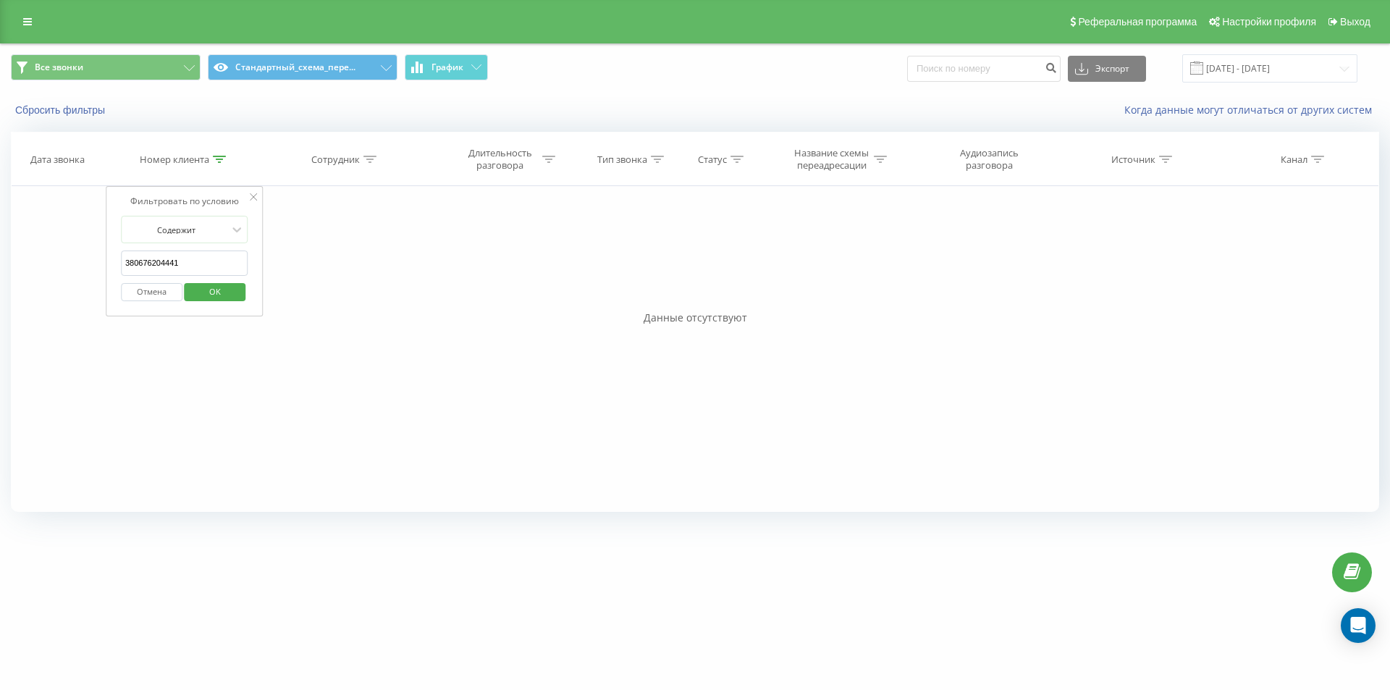
click at [214, 277] on div "Отмена OK" at bounding box center [184, 292] width 127 height 33
click at [214, 293] on span "OK" at bounding box center [215, 291] width 41 height 22
click at [224, 163] on div at bounding box center [219, 159] width 13 height 12
click at [215, 256] on input "380676204441" at bounding box center [184, 262] width 127 height 25
click at [224, 259] on input "380676204441" at bounding box center [184, 262] width 127 height 25
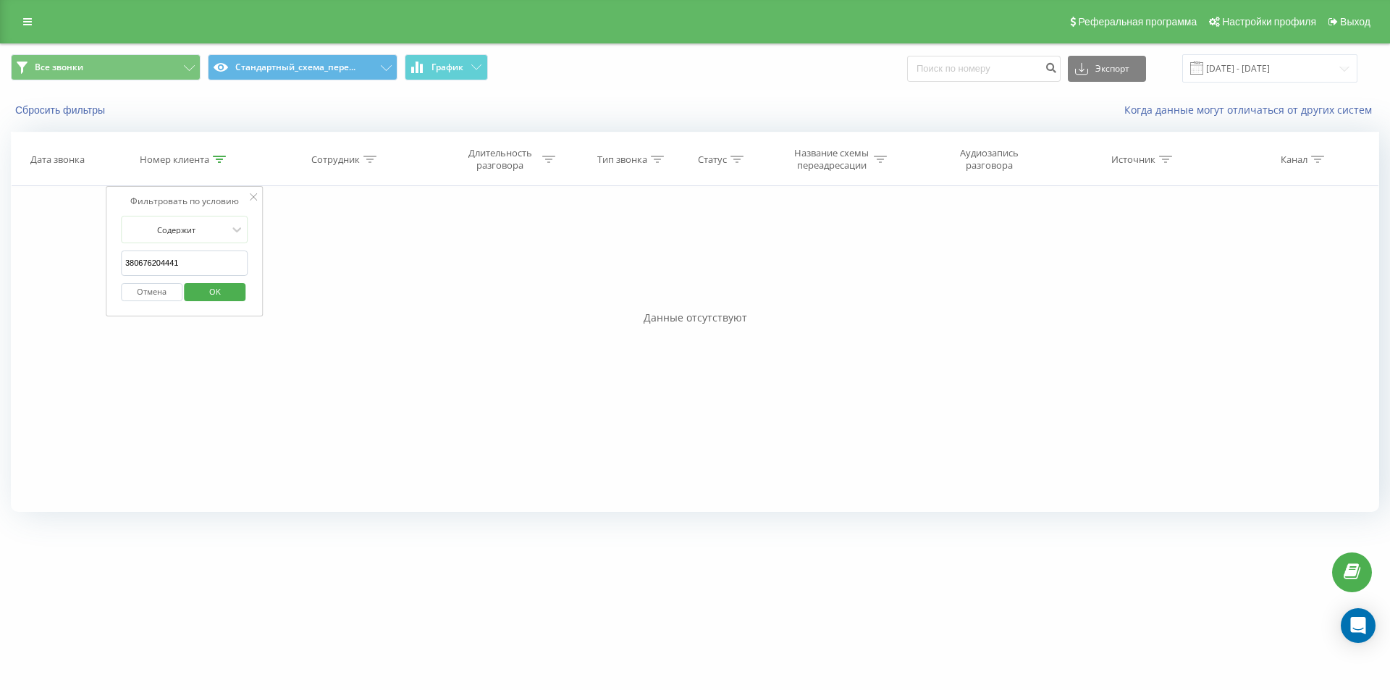
click at [224, 259] on input "380676204441" at bounding box center [184, 262] width 127 height 25
paste input "507097399"
click at [212, 292] on span "OK" at bounding box center [215, 291] width 41 height 22
click at [214, 153] on div at bounding box center [219, 159] width 13 height 12
click at [192, 263] on input "380507097399" at bounding box center [184, 262] width 127 height 25
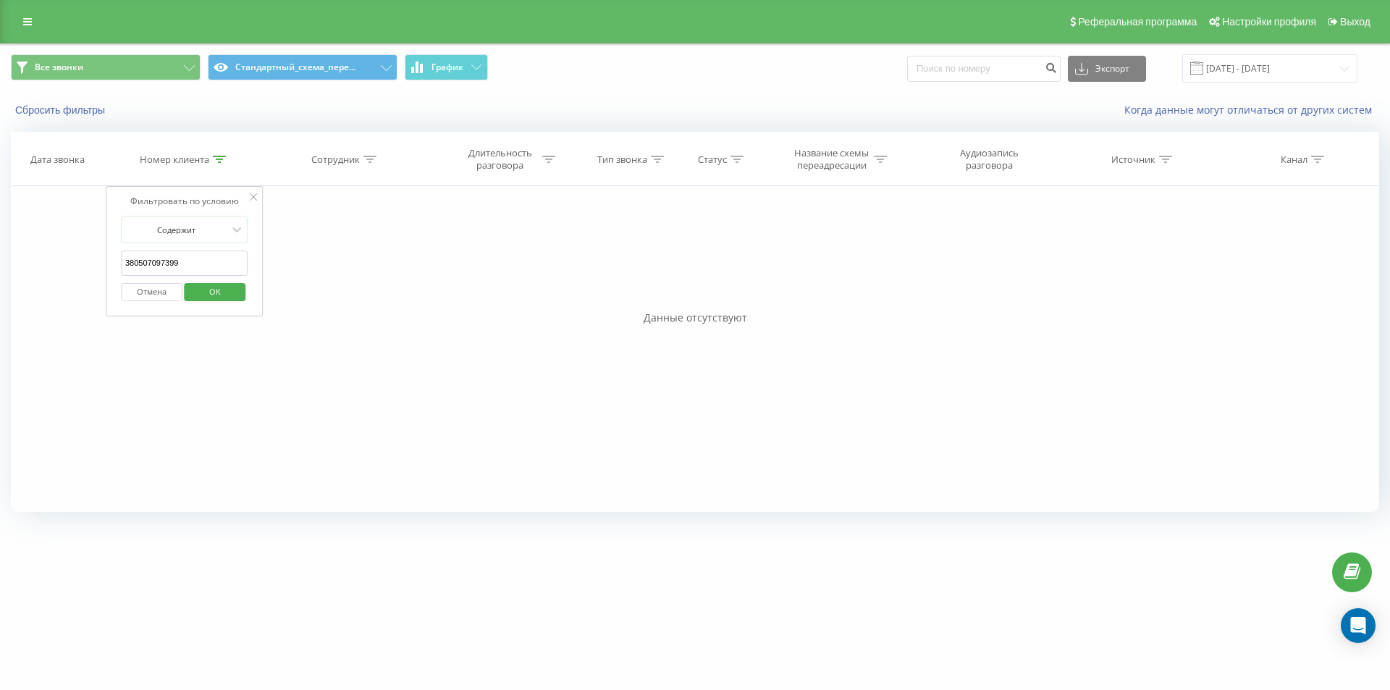
click at [192, 263] on input "380507097399" at bounding box center [184, 262] width 127 height 25
paste input "971344858"
click at [198, 293] on span "OK" at bounding box center [215, 291] width 41 height 22
click at [219, 161] on icon at bounding box center [219, 159] width 13 height 7
click at [201, 261] on input "380971344858" at bounding box center [184, 262] width 127 height 25
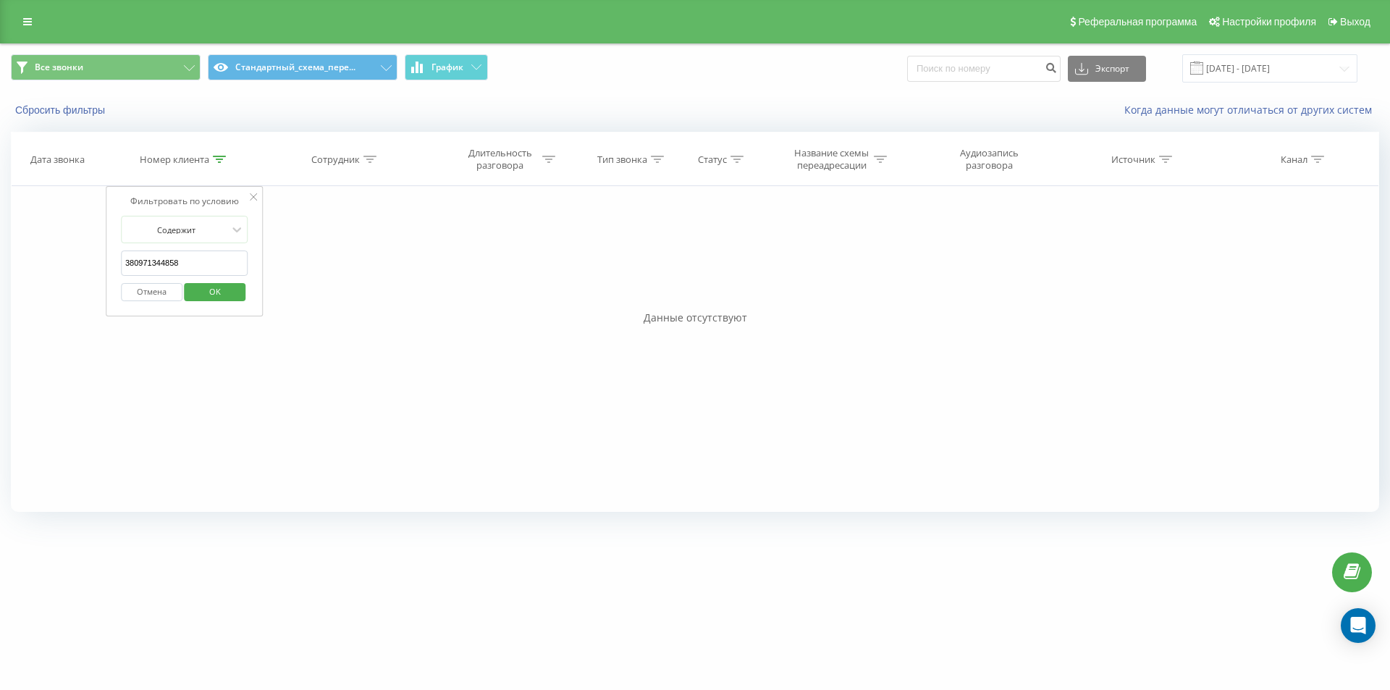
click at [201, 261] on input "380971344858" at bounding box center [184, 262] width 127 height 25
paste input "674584381"
click at [208, 295] on span "OK" at bounding box center [215, 291] width 41 height 22
click at [221, 159] on icon at bounding box center [219, 159] width 13 height 7
click at [203, 274] on input "380674584381" at bounding box center [184, 262] width 127 height 25
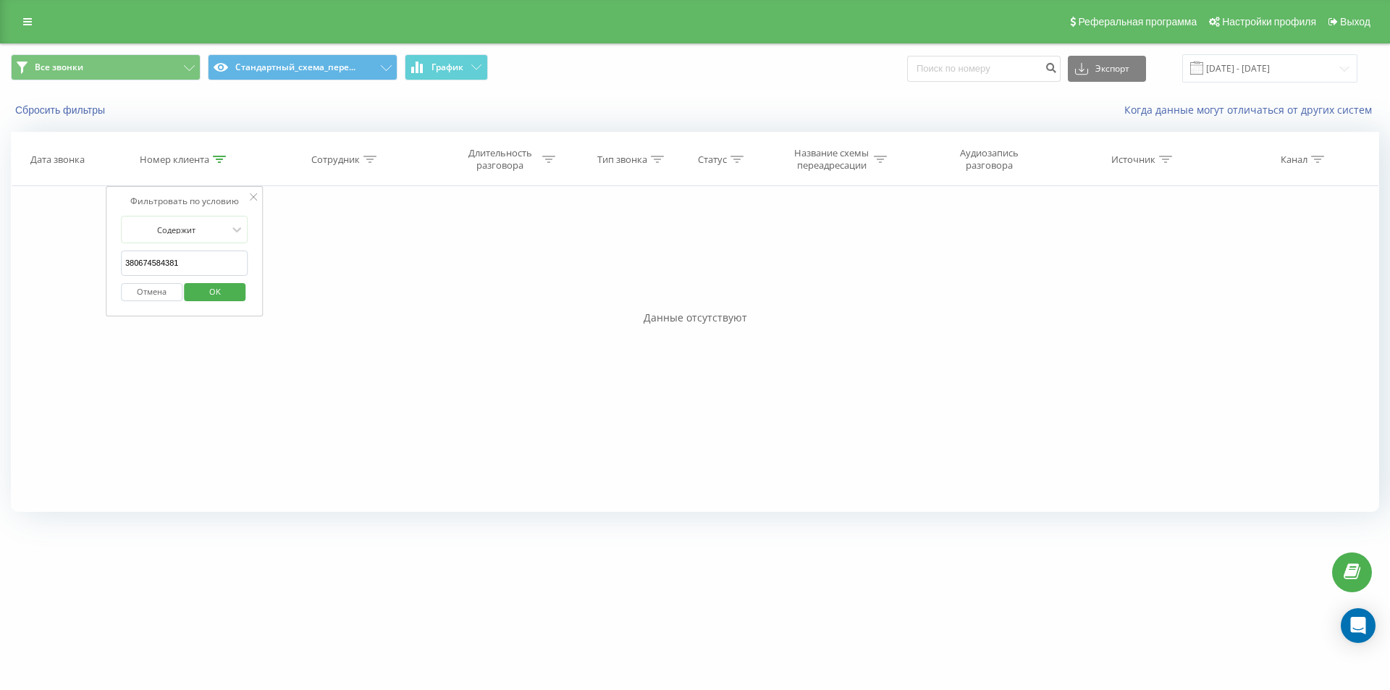
click at [201, 272] on input "380674584381" at bounding box center [184, 262] width 127 height 25
paste input "65468654"
type input "380665468654"
click at [196, 293] on span "OK" at bounding box center [215, 291] width 41 height 22
